Goal: Transaction & Acquisition: Book appointment/travel/reservation

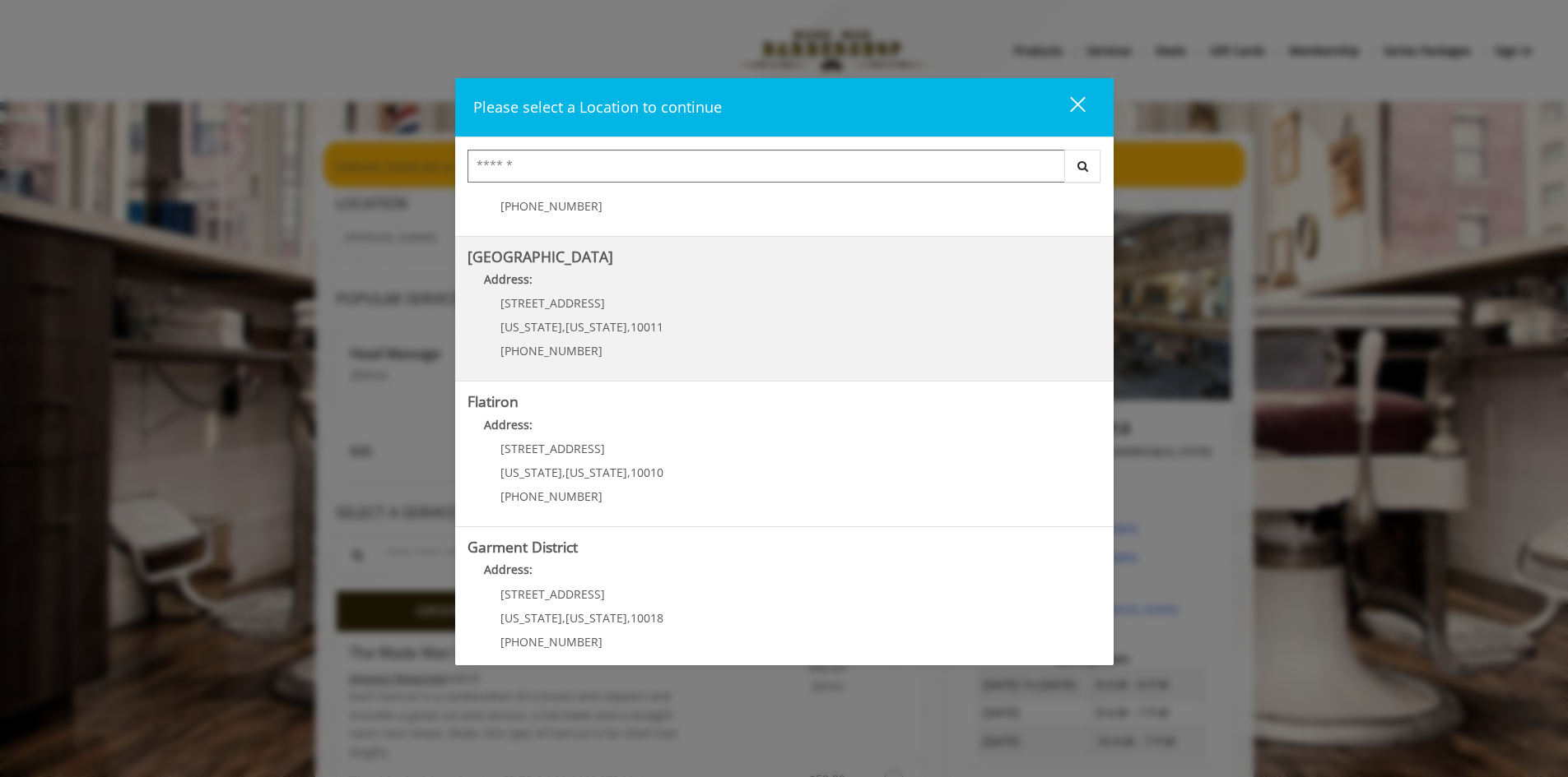
scroll to position [247, 0]
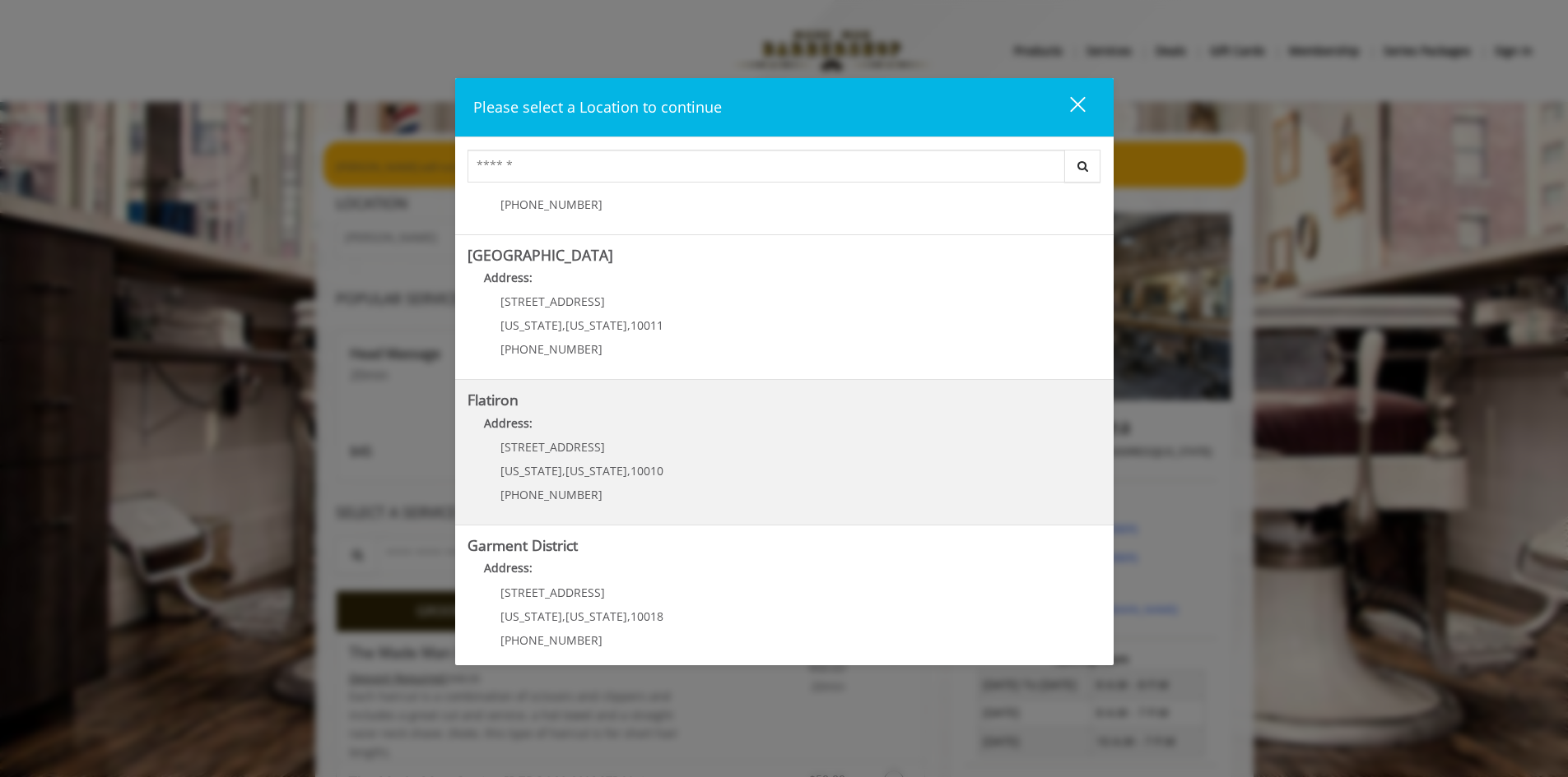
click at [569, 461] on div "[STREET_ADDRESS][US_STATE][US_STATE] (917) 475-1765" at bounding box center [570, 476] width 204 height 71
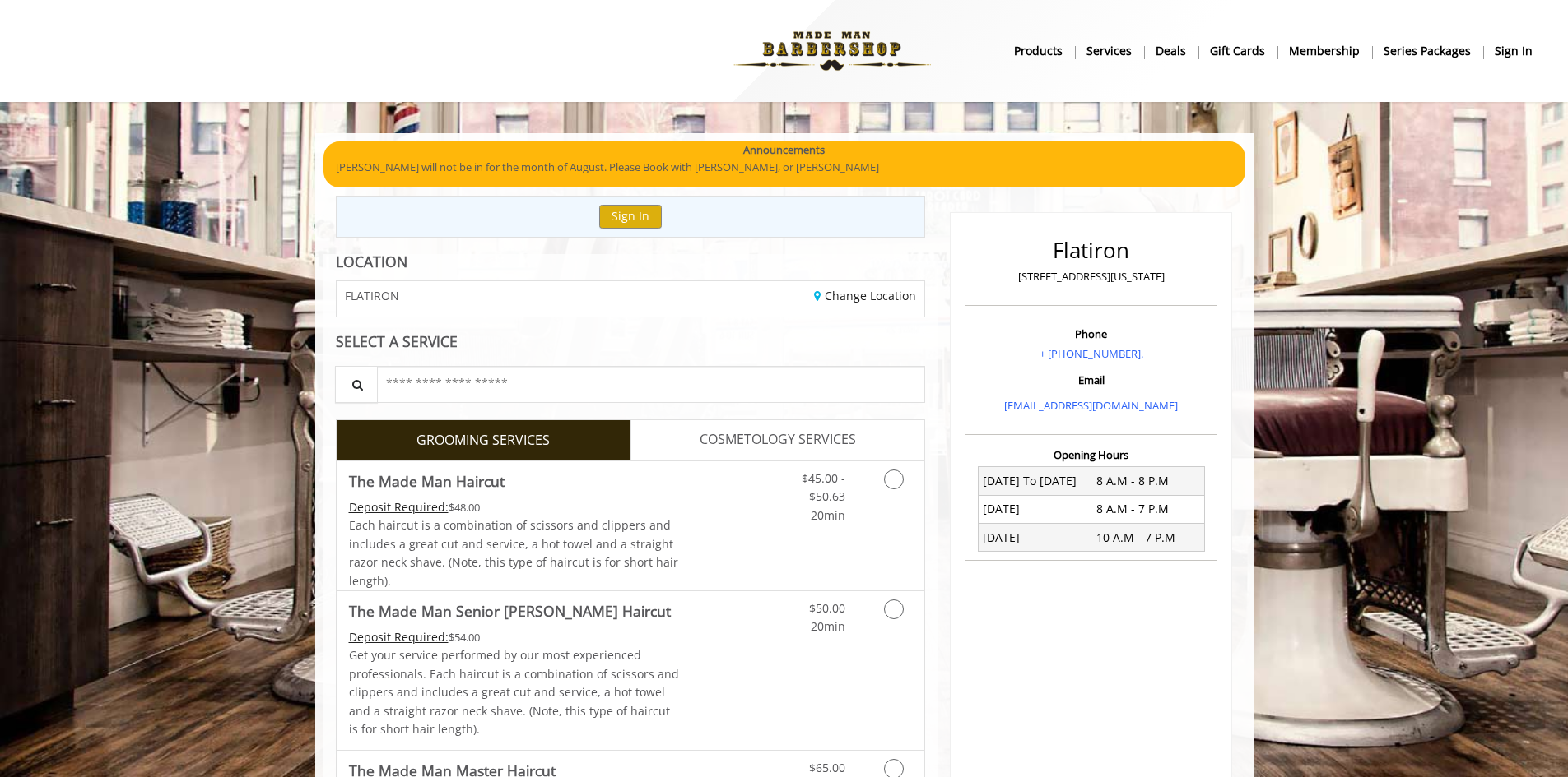
scroll to position [82, 0]
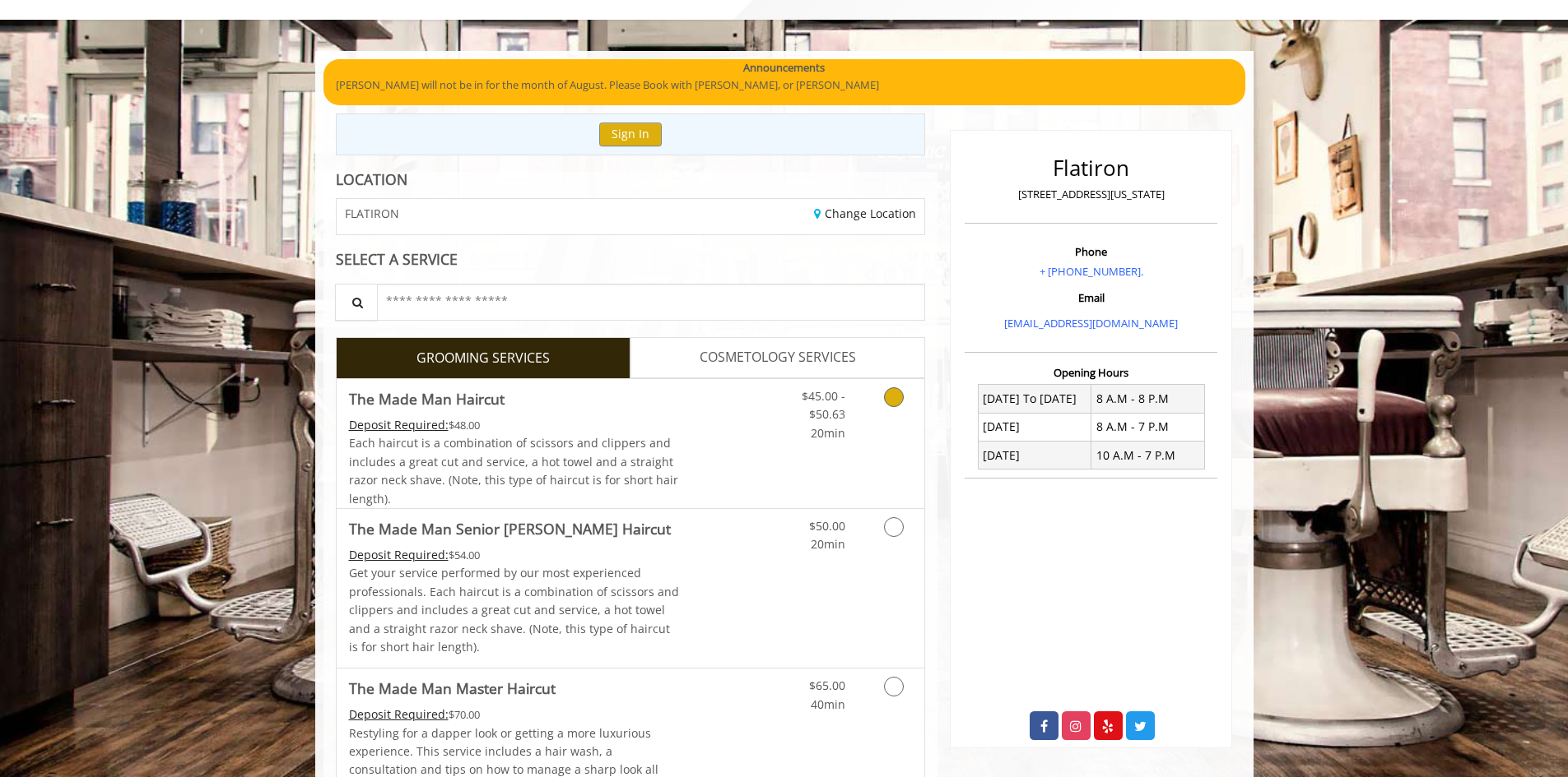
click at [895, 399] on icon "Grooming services" at bounding box center [894, 396] width 20 height 20
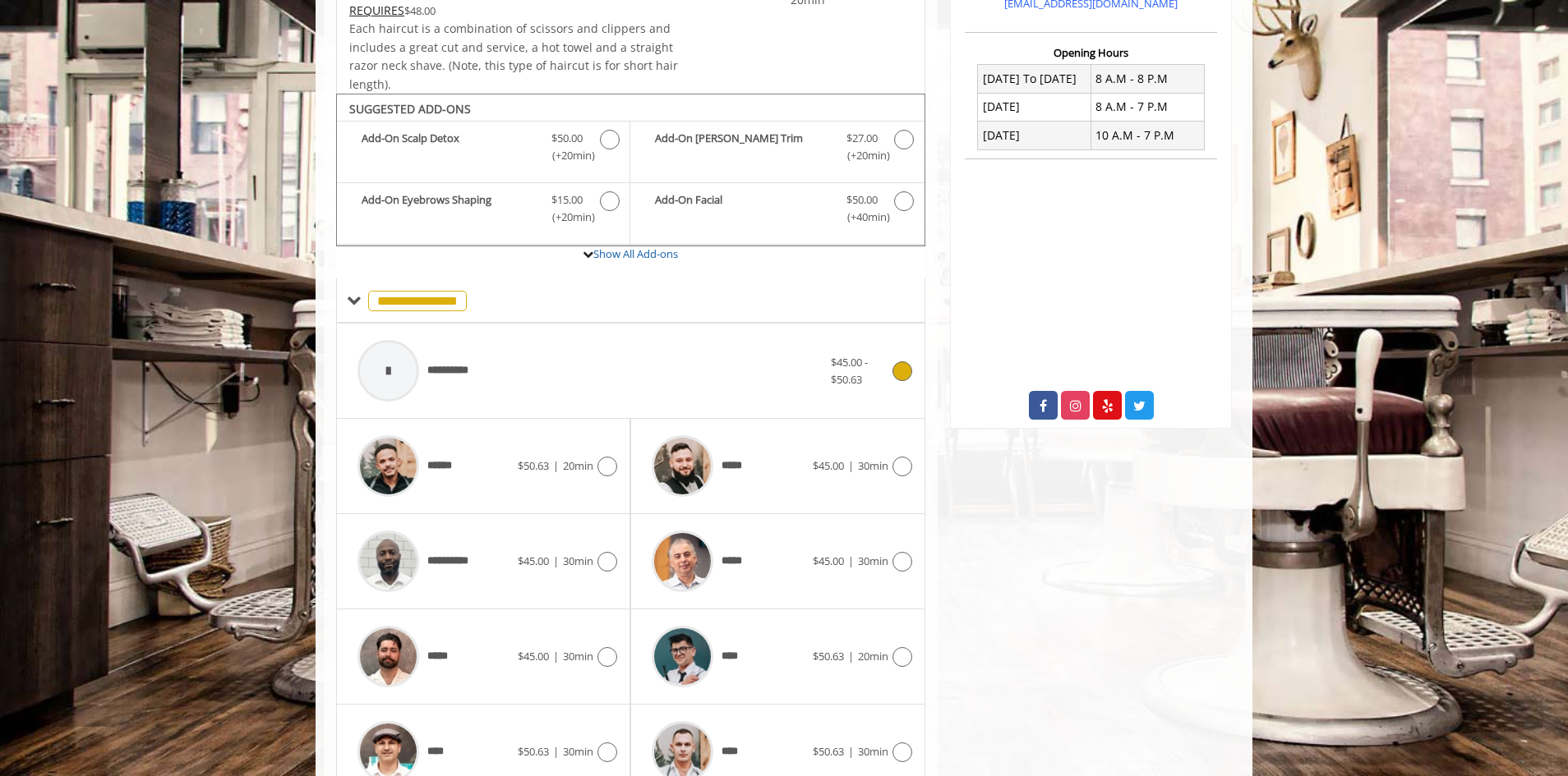
scroll to position [495, 0]
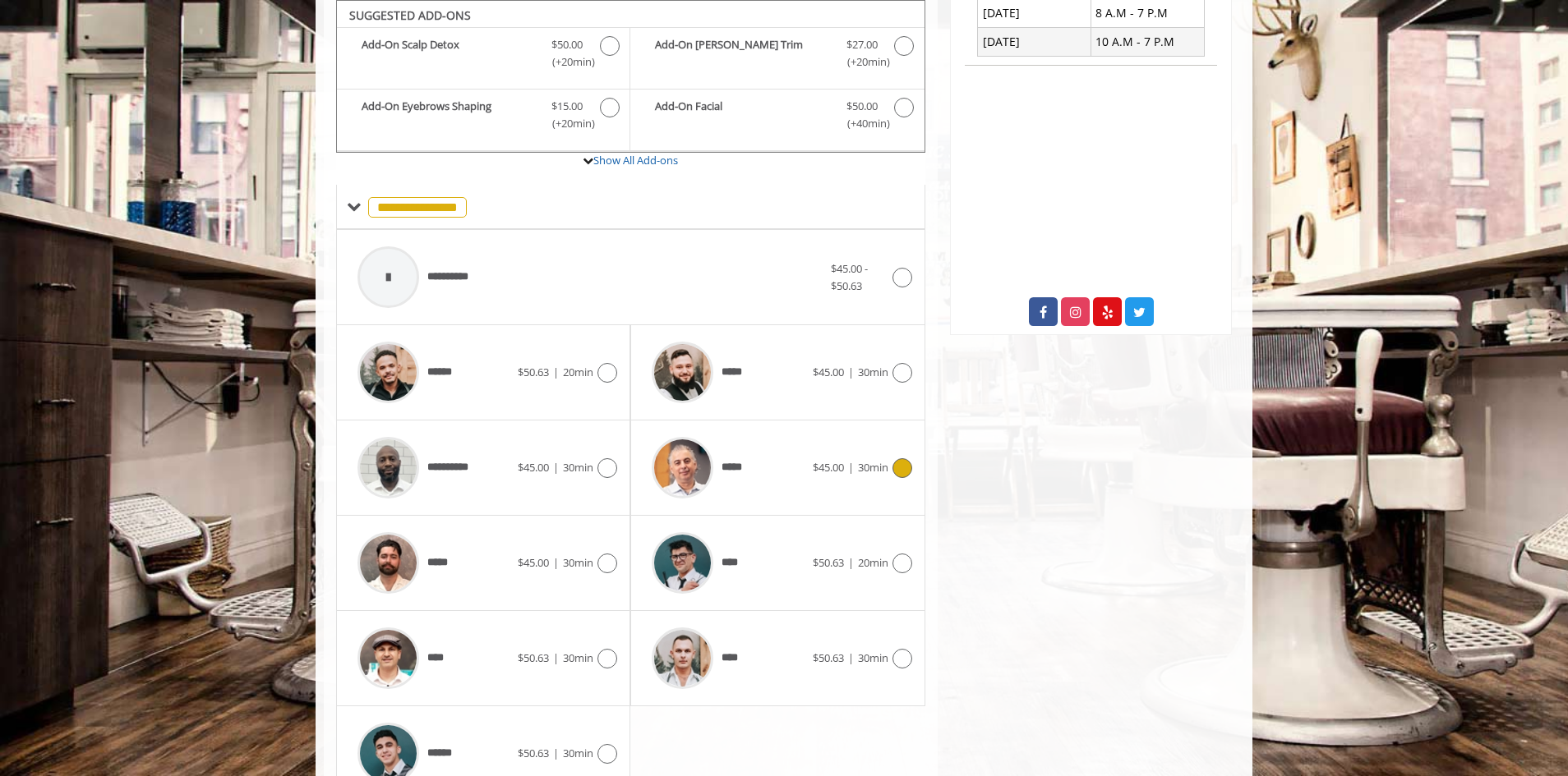
click at [903, 469] on icon at bounding box center [901, 468] width 20 height 20
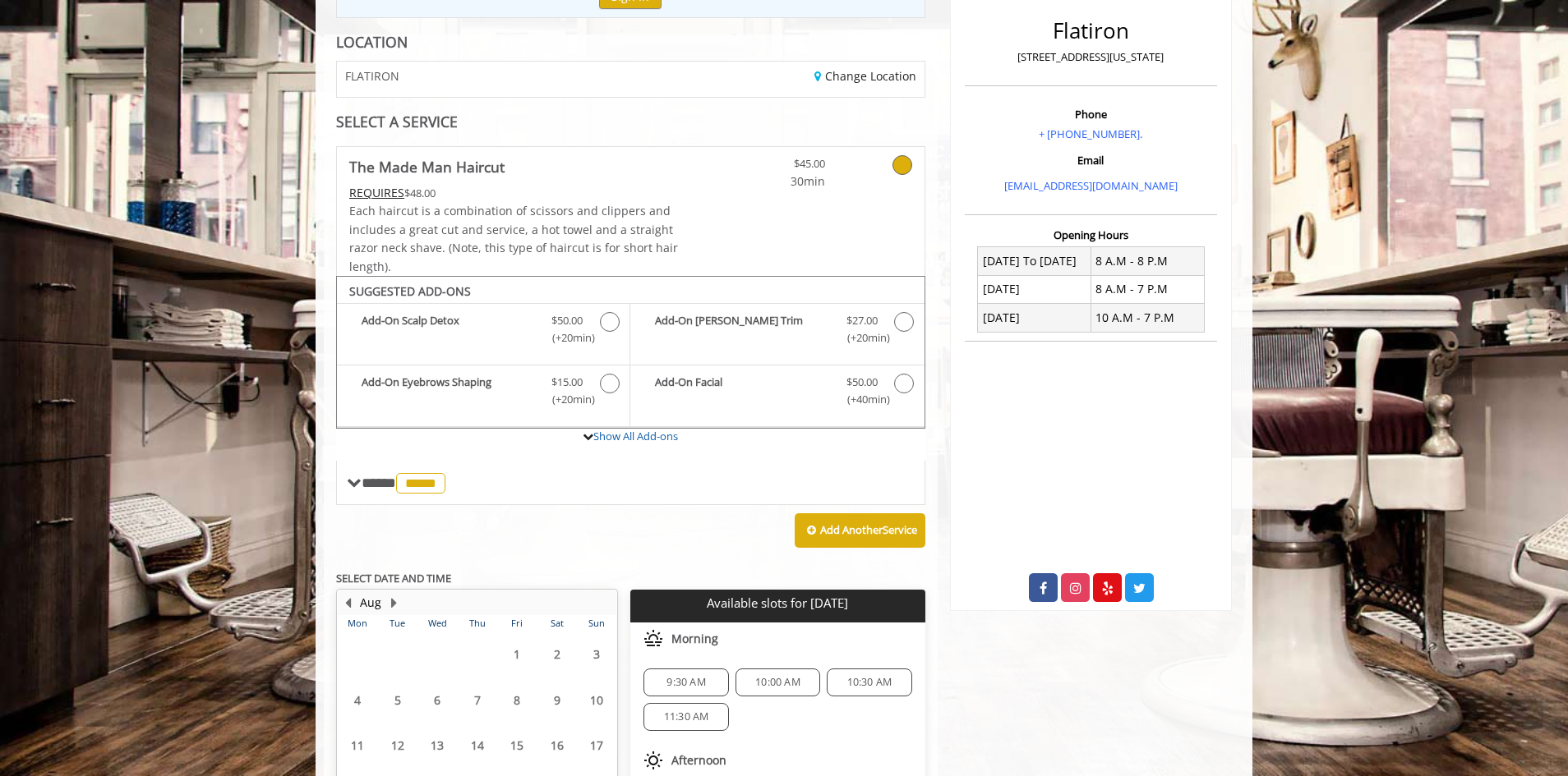
scroll to position [395, 0]
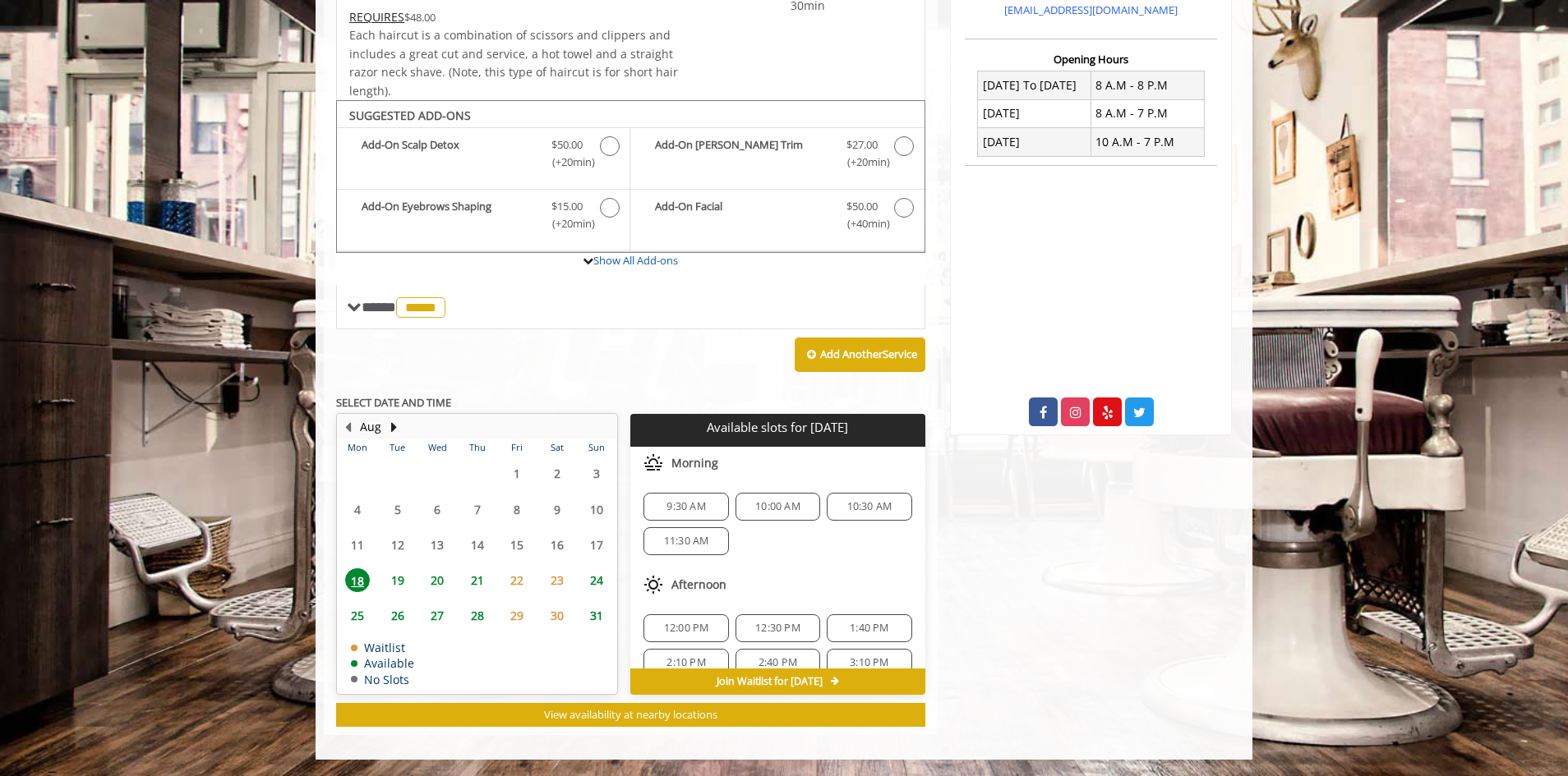
click at [440, 581] on span "20" at bounding box center [437, 579] width 24 height 23
click at [854, 517] on span "3:10 PM" at bounding box center [869, 520] width 38 height 13
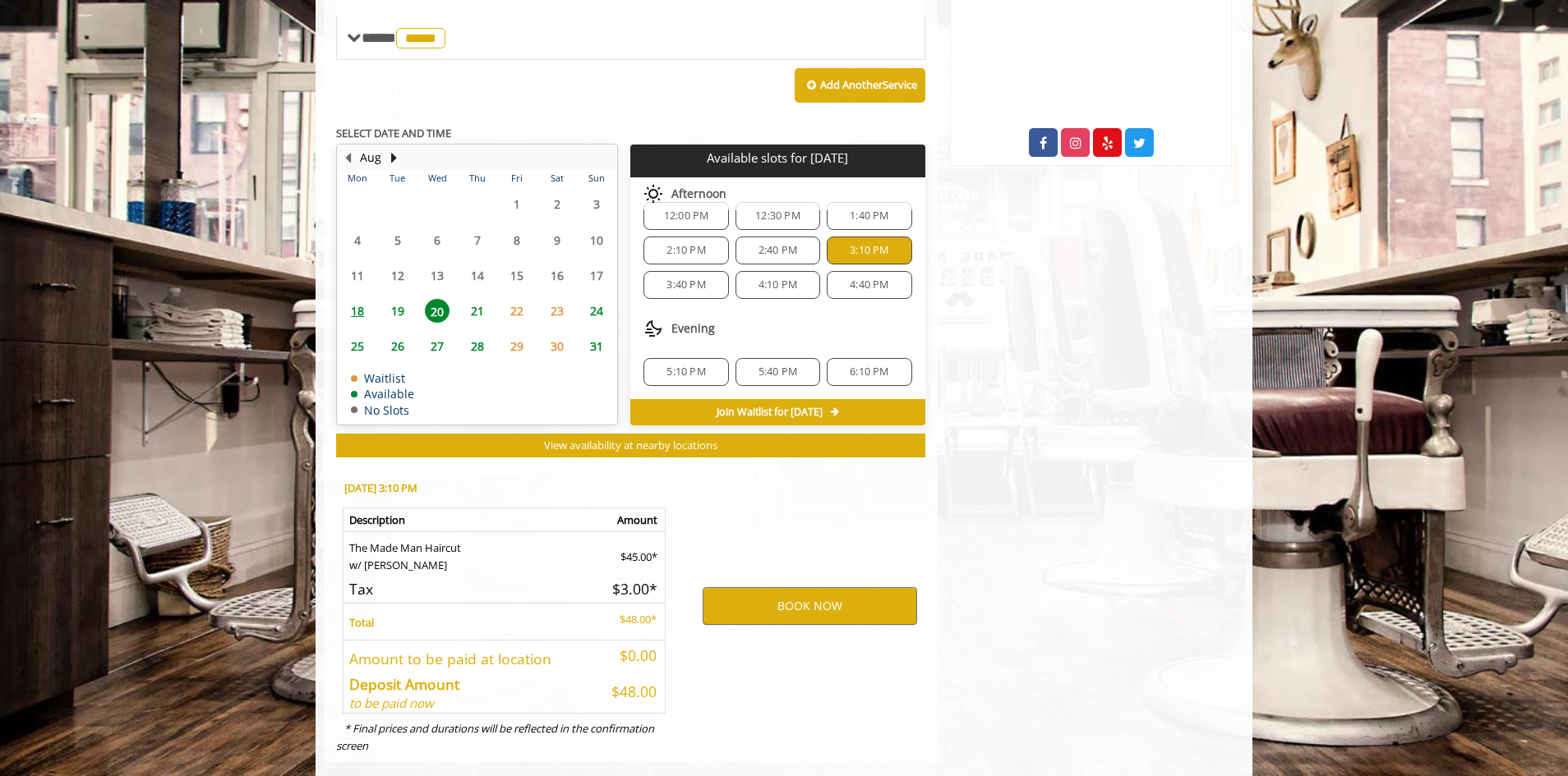
scroll to position [692, 0]
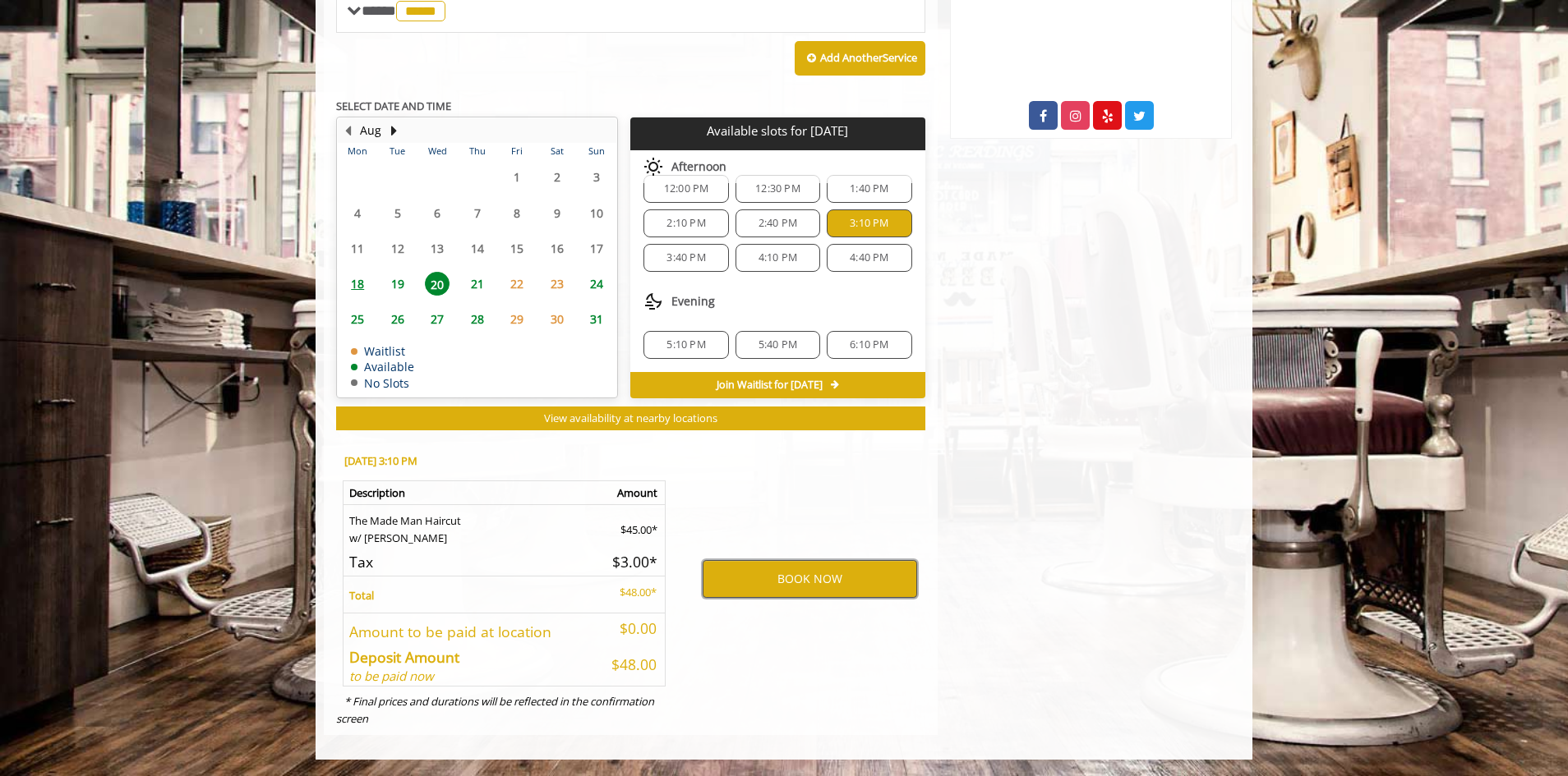
click at [812, 577] on button "BOOK NOW" at bounding box center [809, 579] width 214 height 37
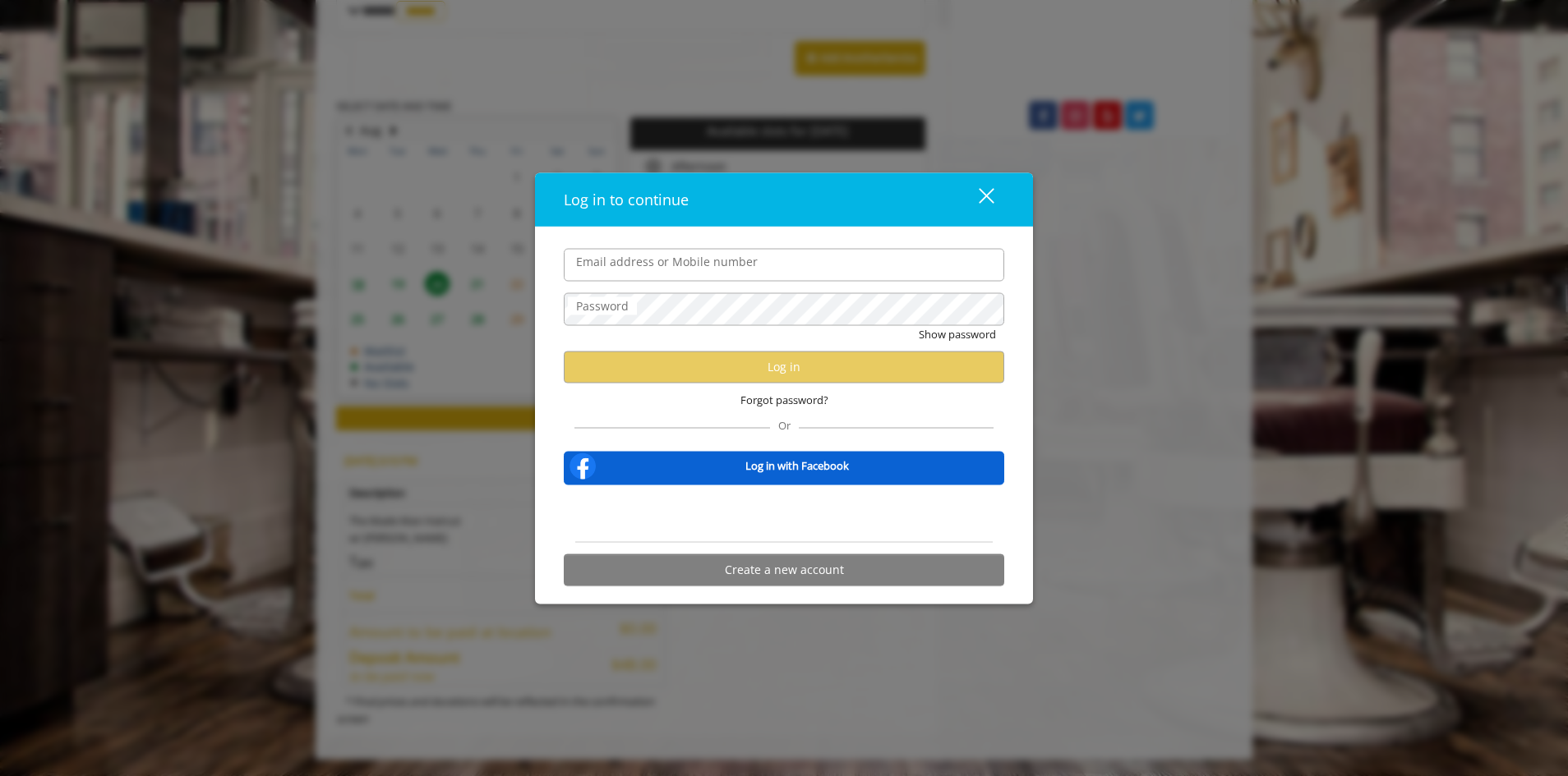
click at [688, 265] on input "Email address or Mobile number" at bounding box center [784, 264] width 440 height 33
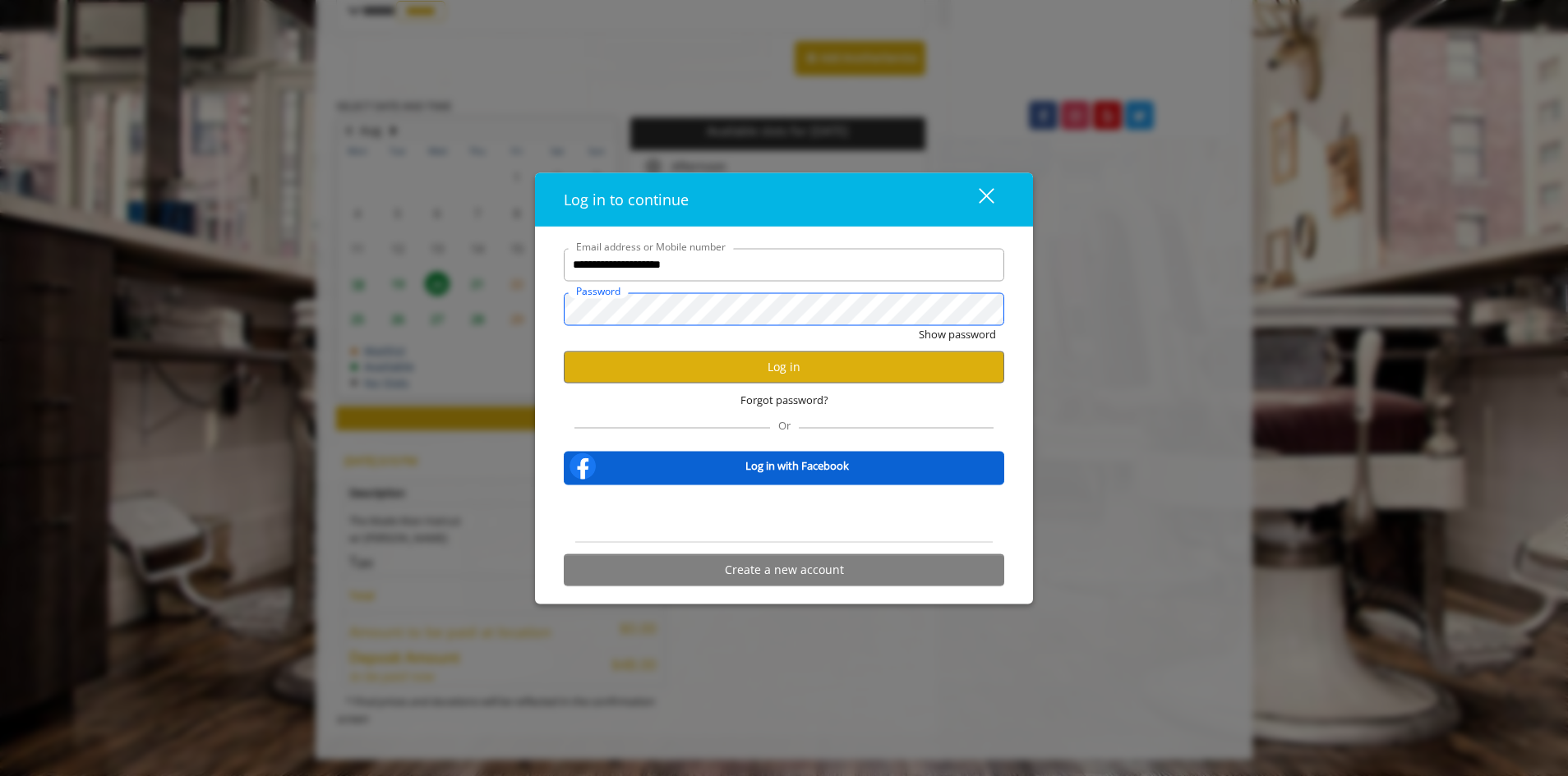
click at [918, 326] on button "Show password" at bounding box center [957, 334] width 78 height 17
click at [771, 359] on button "Log in" at bounding box center [784, 367] width 440 height 32
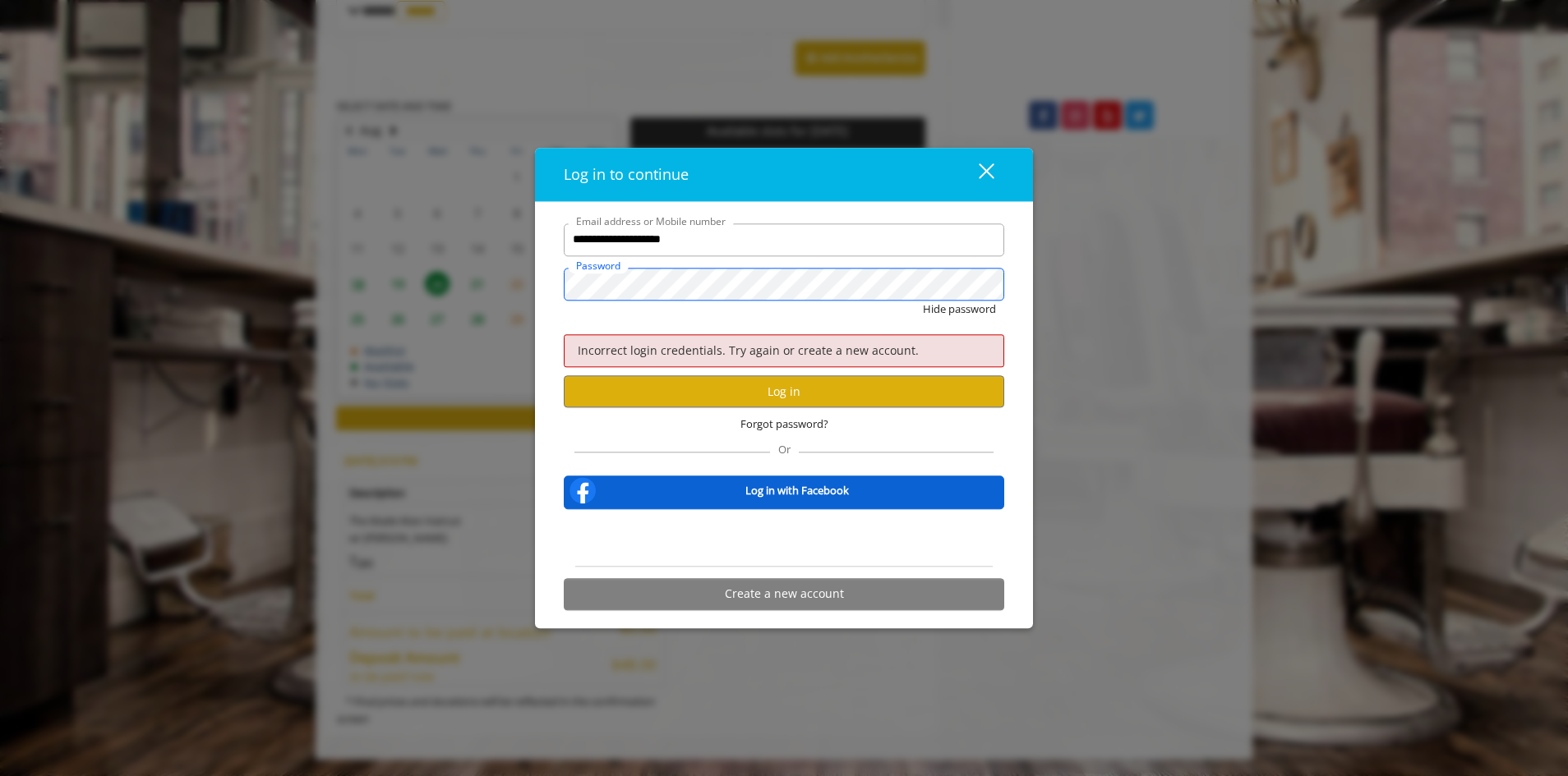
click at [923, 300] on button "Hide password" at bounding box center [960, 309] width 73 height 17
click at [783, 386] on button "Log in" at bounding box center [784, 391] width 440 height 32
click at [955, 313] on button "Show password" at bounding box center [957, 309] width 78 height 17
drag, startPoint x: 719, startPoint y: 242, endPoint x: 561, endPoint y: 242, distance: 158.0
click at [561, 242] on div "**********" at bounding box center [784, 421] width 465 height 395
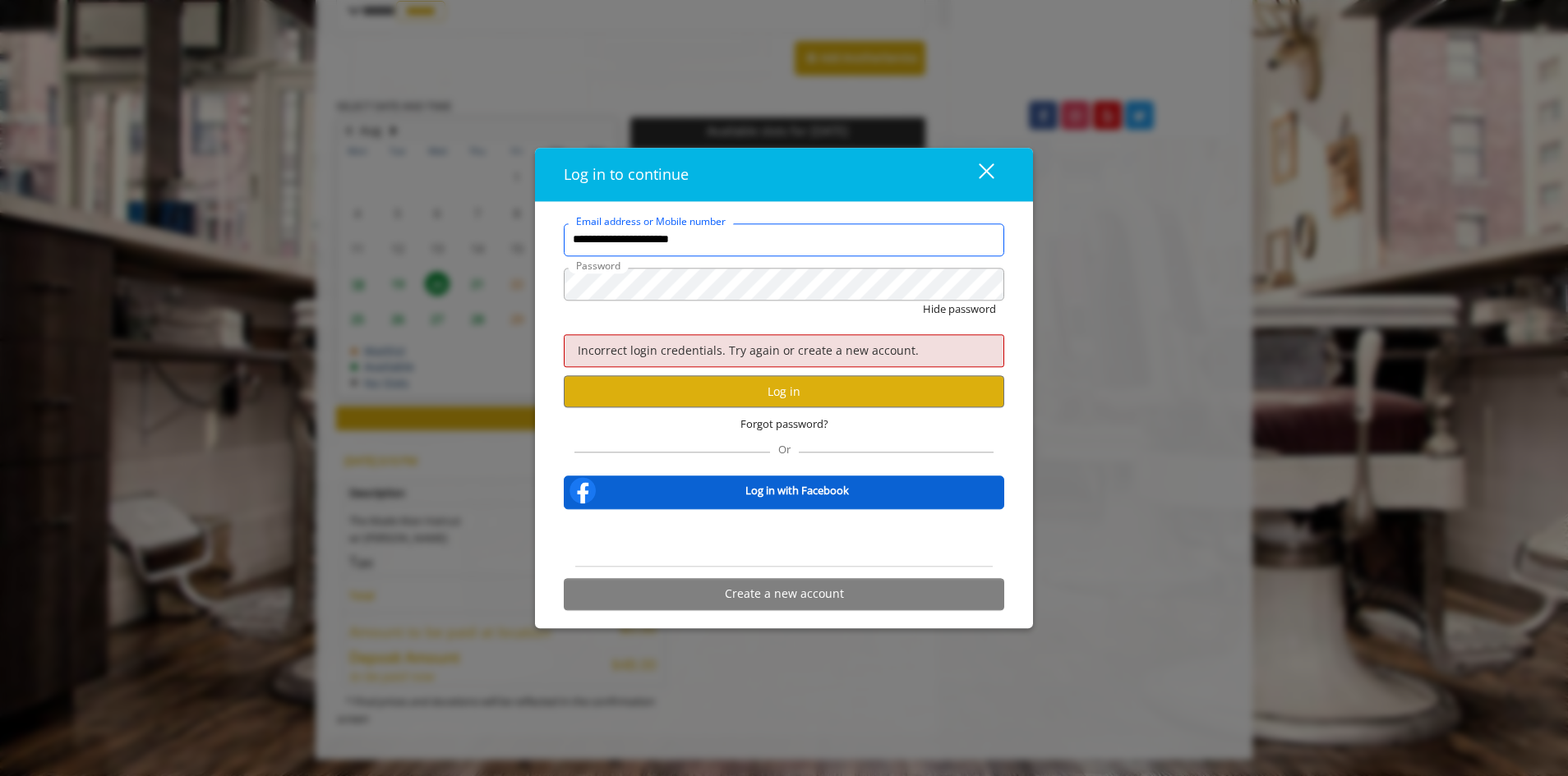
type input "**********"
click at [997, 167] on button "close" at bounding box center [976, 175] width 56 height 34
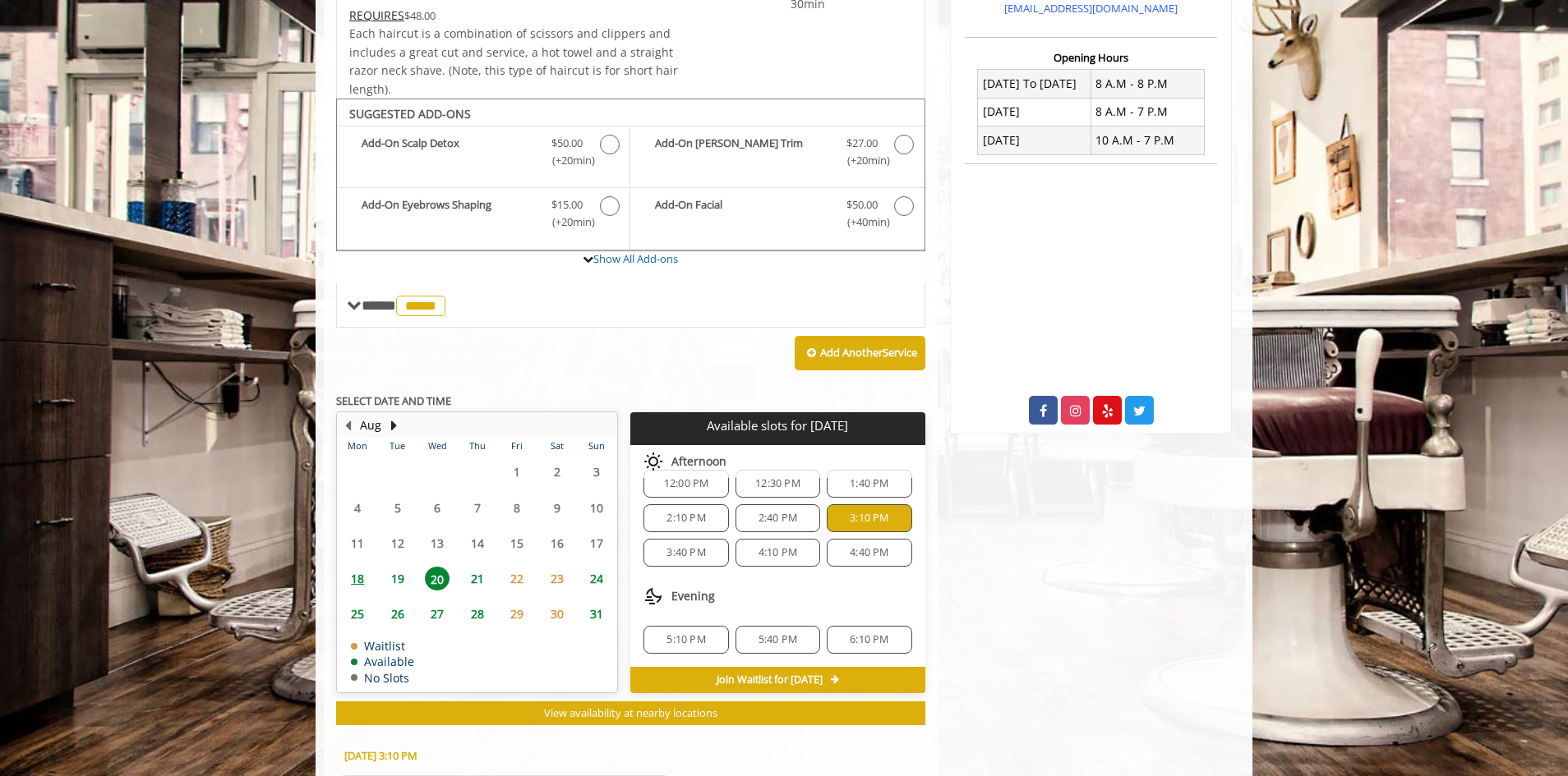
scroll to position [411, 0]
